Goal: Find specific page/section

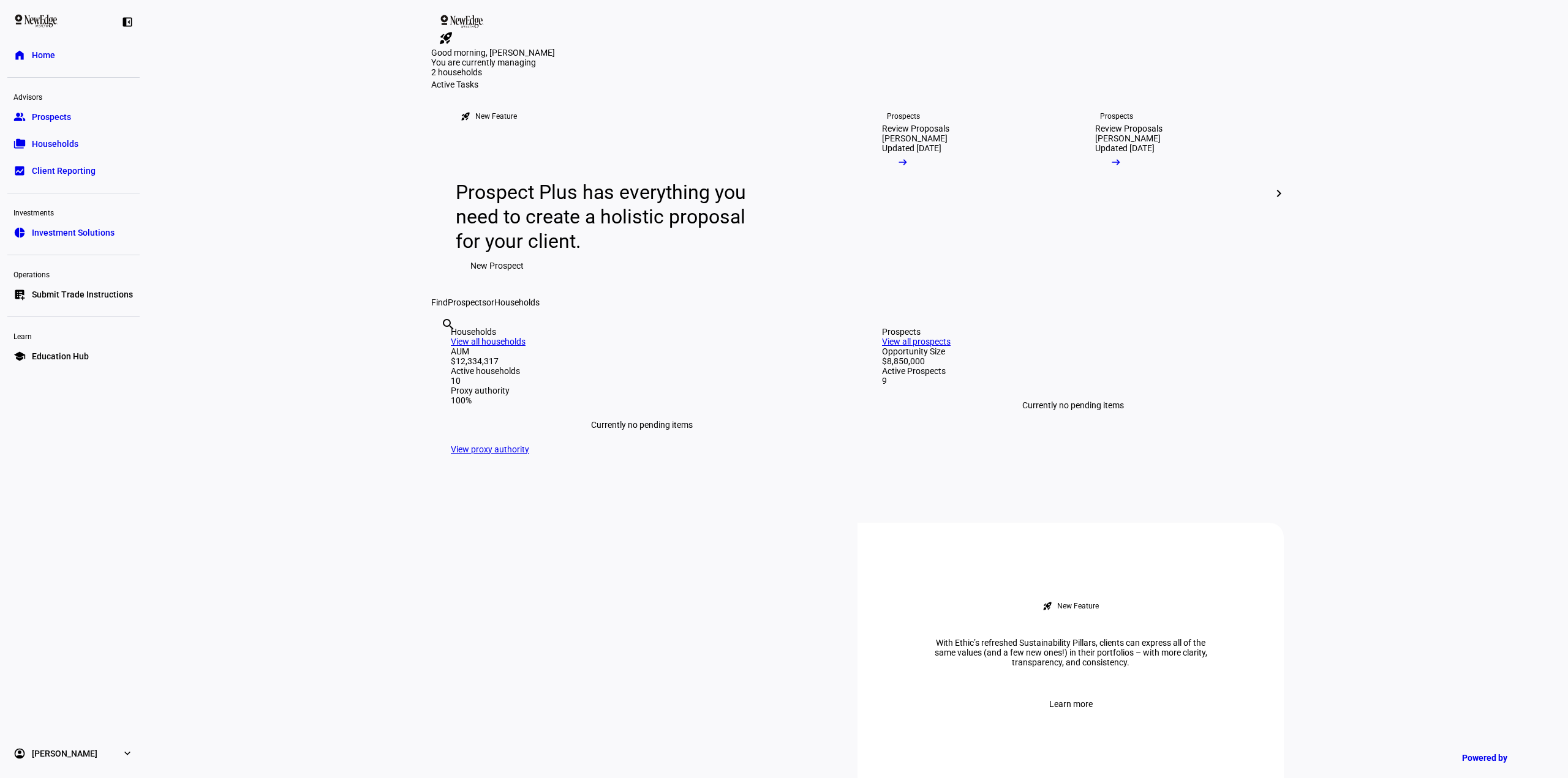
click at [94, 139] on link "folder_copy Households" at bounding box center [73, 144] width 132 height 25
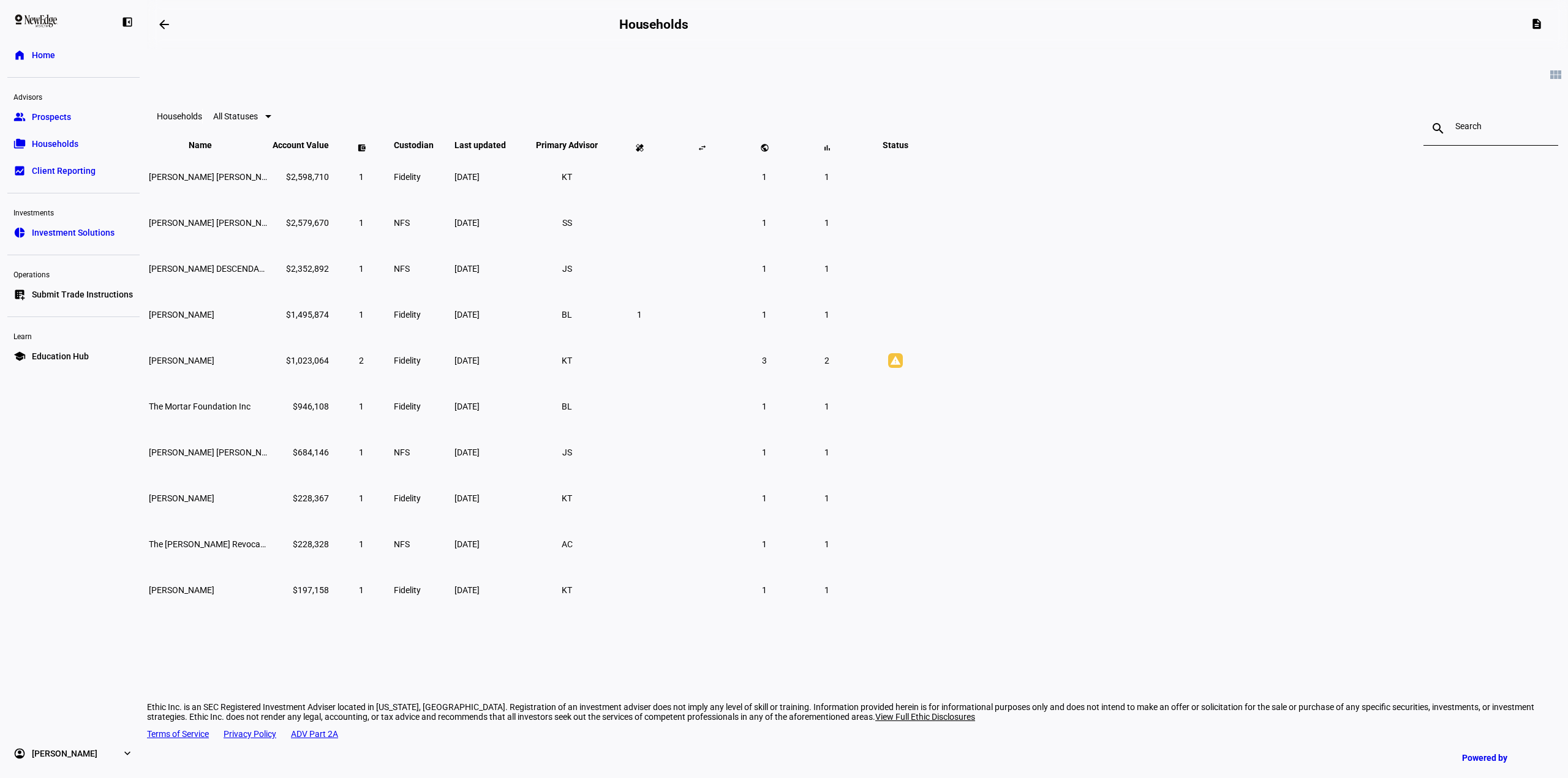
click at [87, 228] on span "Investment Solutions" at bounding box center [73, 233] width 83 height 12
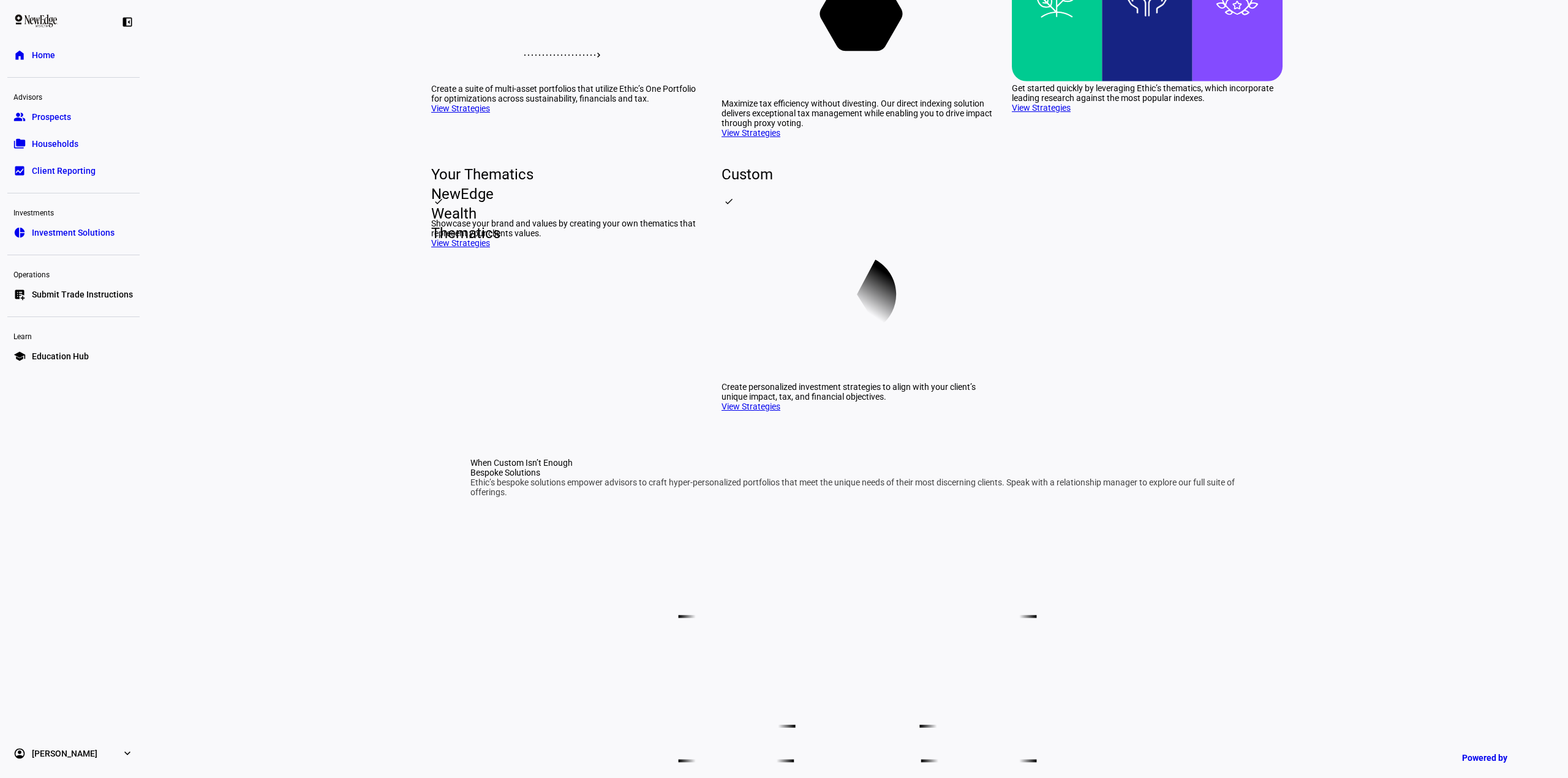
scroll to position [247, 0]
click at [477, 247] on link "View Strategies" at bounding box center [461, 243] width 59 height 10
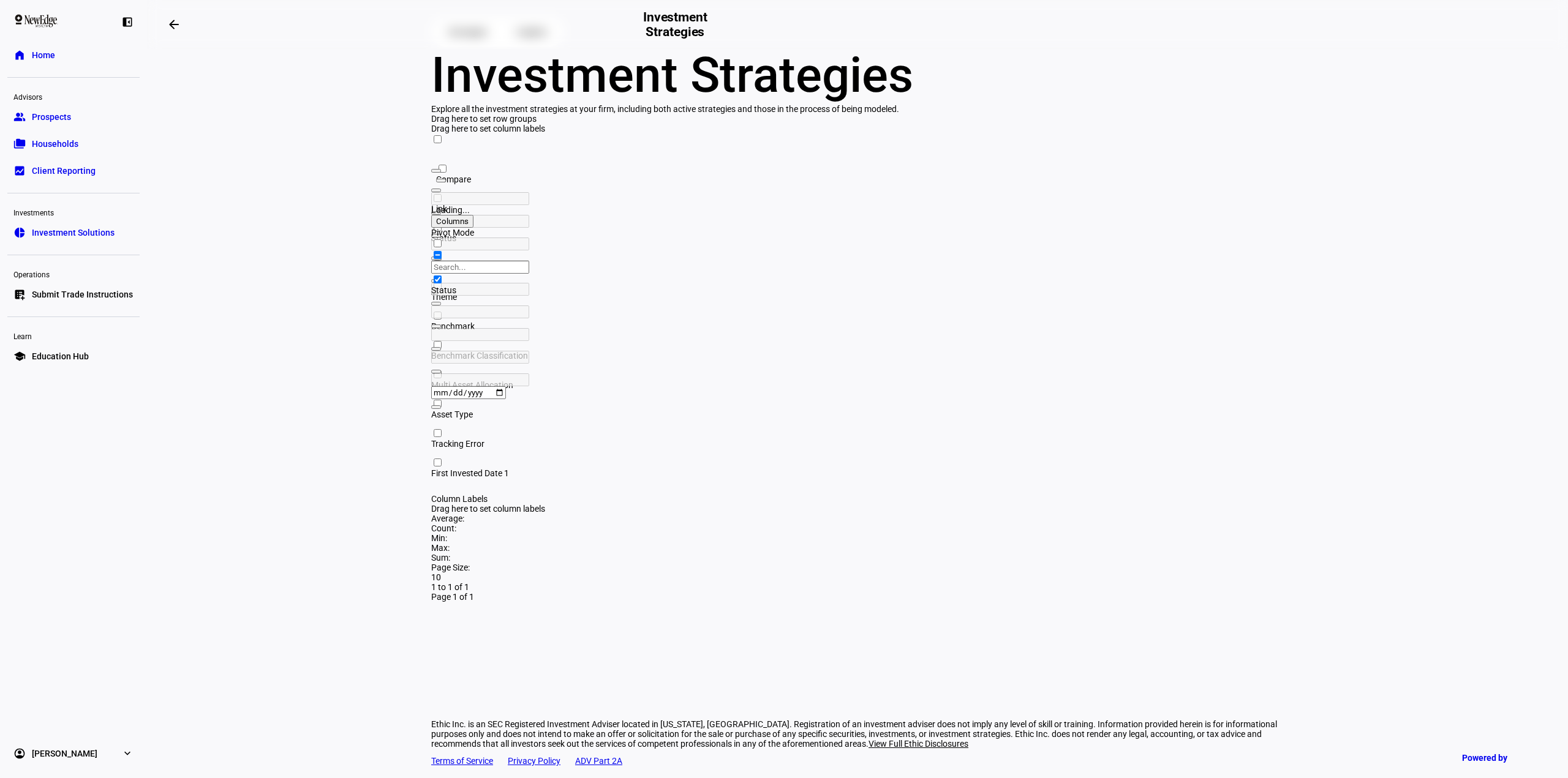
scroll to position [49, 0]
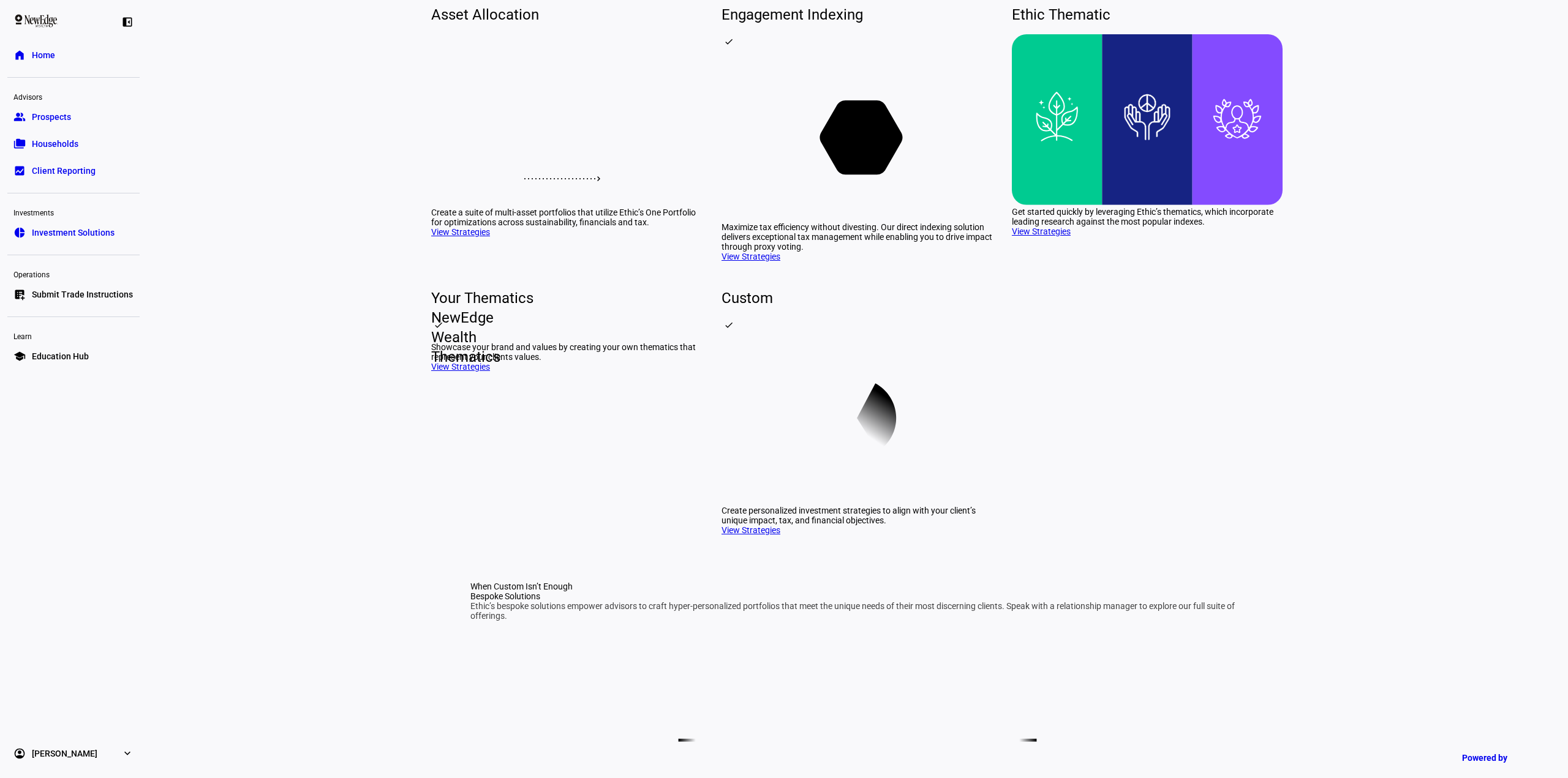
scroll to position [184, 0]
